Goal: Find specific page/section: Find specific page/section

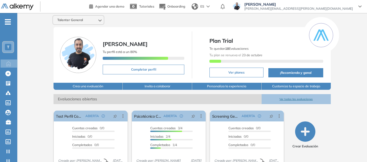
click at [11, 48] on div "T" at bounding box center [8, 47] width 6 height 6
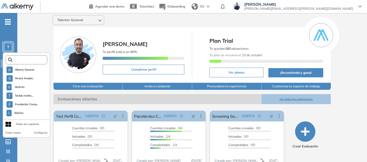
click at [33, 58] on input "text" at bounding box center [27, 60] width 31 height 4
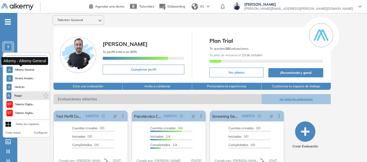
type input "*"
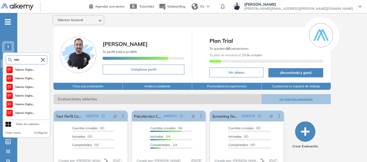
scroll to position [26, 0]
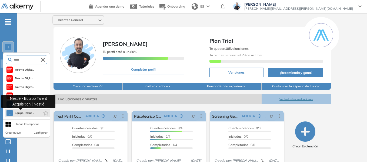
type input "*****"
click at [29, 112] on span "Equipo Talent ..." at bounding box center [25, 113] width 20 height 4
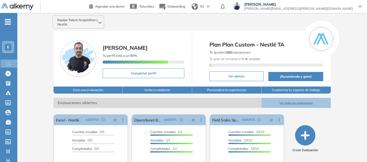
click at [9, 21] on span "-" at bounding box center [8, 21] width 6 height 4
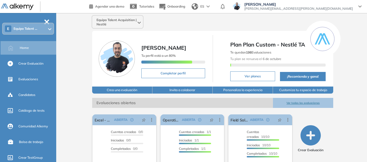
scroll to position [27, 0]
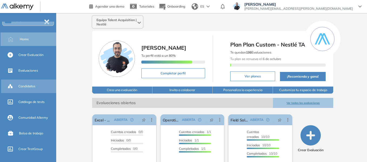
click at [33, 85] on span "Candidatos" at bounding box center [26, 86] width 17 height 5
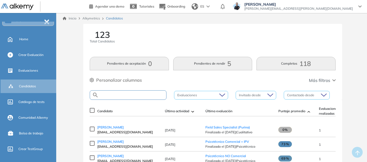
click at [135, 96] on input "text" at bounding box center [133, 95] width 68 height 4
type input "*******"
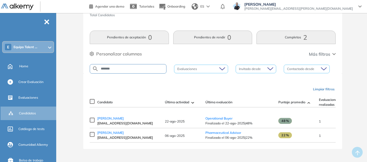
scroll to position [28, 0]
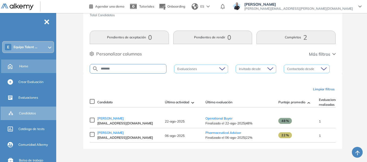
click at [26, 66] on span "Home" at bounding box center [23, 66] width 9 height 5
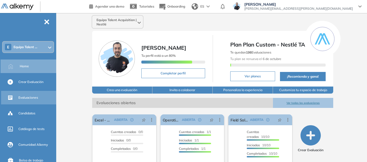
click at [26, 100] on div "Evaluaciones" at bounding box center [36, 97] width 37 height 9
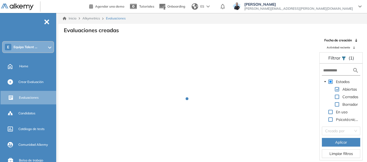
click at [331, 73] on form at bounding box center [341, 71] width 38 height 10
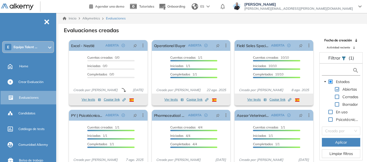
click at [333, 69] on input "text" at bounding box center [337, 71] width 29 height 6
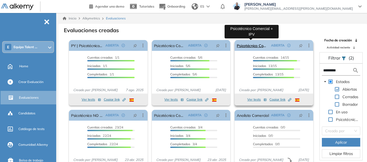
type input "*********"
click at [253, 46] on link "Psicotécnico Comercial + IPV" at bounding box center [253, 45] width 32 height 11
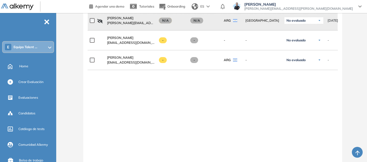
scroll to position [419, 0]
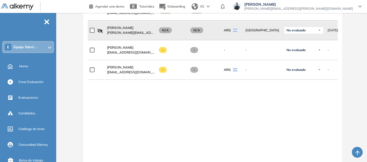
click at [31, 47] on span "Equipo Talent ..." at bounding box center [26, 47] width 24 height 4
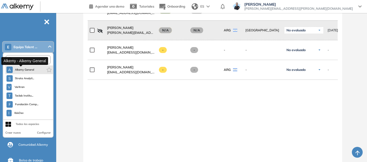
click at [25, 70] on span "Alkemy General" at bounding box center [24, 70] width 19 height 4
